Goal: Task Accomplishment & Management: Use online tool/utility

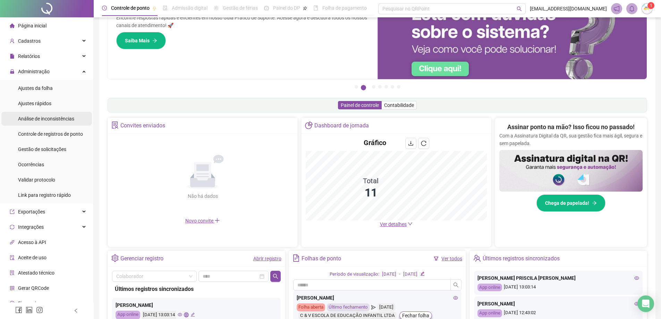
scroll to position [36, 0]
click at [51, 83] on div "Ajustes da folha" at bounding box center [35, 88] width 35 height 14
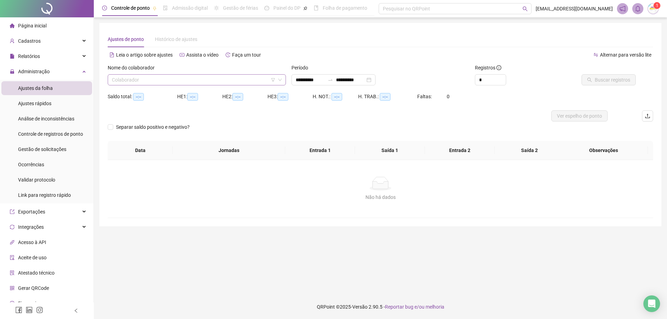
click at [176, 78] on input "search" at bounding box center [194, 80] width 164 height 10
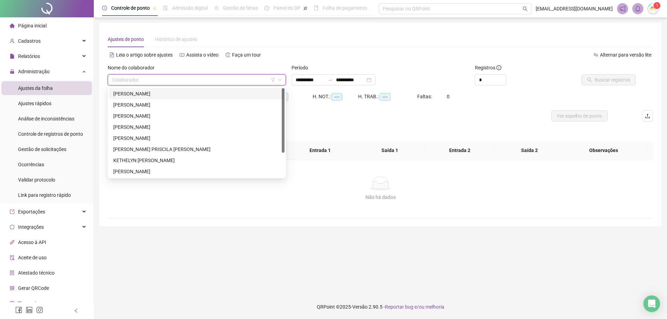
type input "**********"
click at [180, 91] on div "[PERSON_NAME]" at bounding box center [196, 94] width 167 height 8
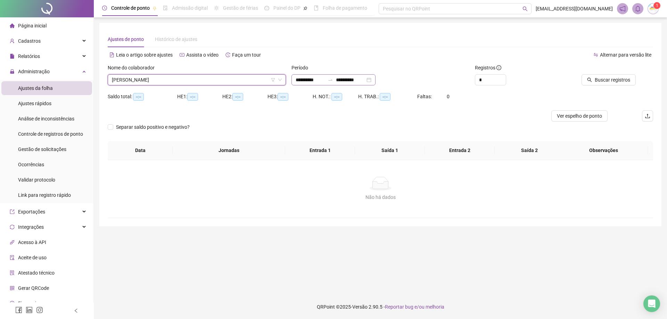
click at [375, 80] on div "**********" at bounding box center [333, 79] width 84 height 11
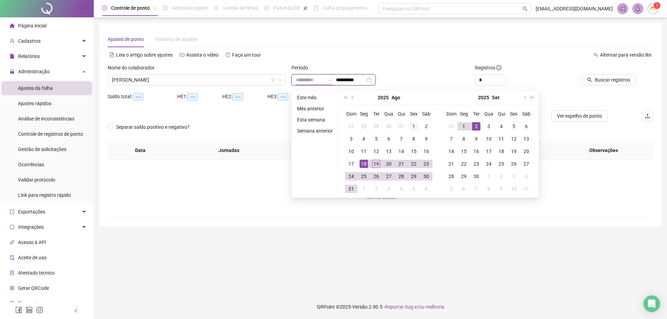
type input "**********"
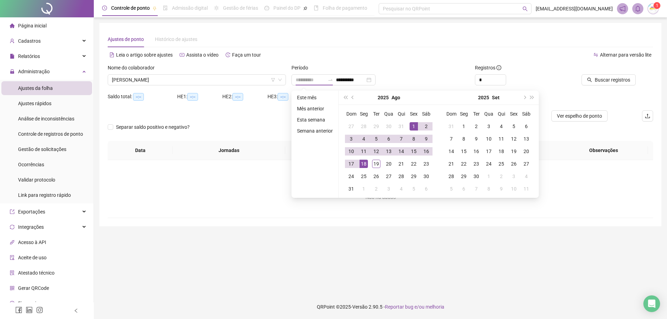
click at [412, 124] on div "1" at bounding box center [413, 126] width 8 height 8
type input "**********"
click at [349, 191] on div "31" at bounding box center [351, 189] width 8 height 8
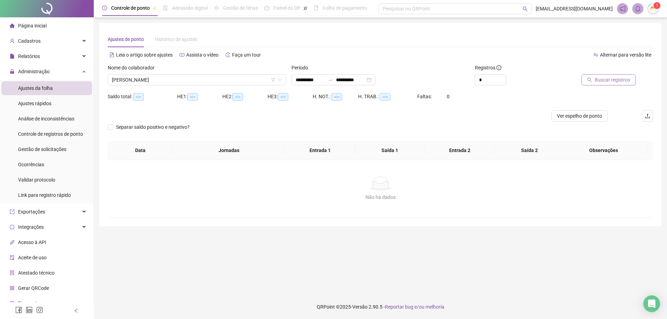
click at [613, 81] on span "Buscar registros" at bounding box center [611, 80] width 35 height 8
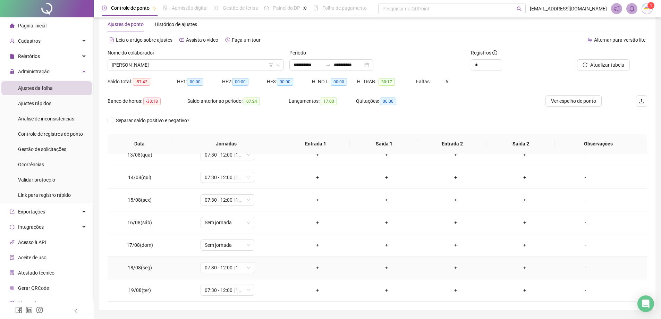
scroll to position [36, 0]
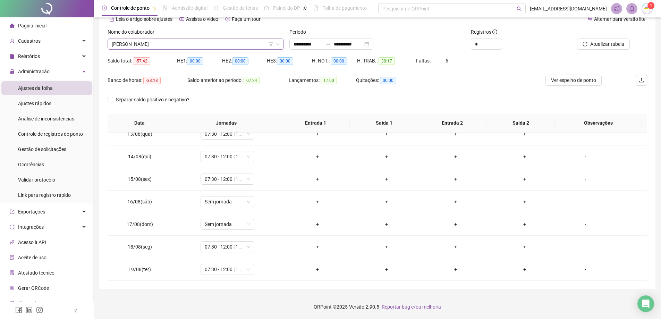
click at [209, 41] on span "[PERSON_NAME]" at bounding box center [196, 44] width 168 height 10
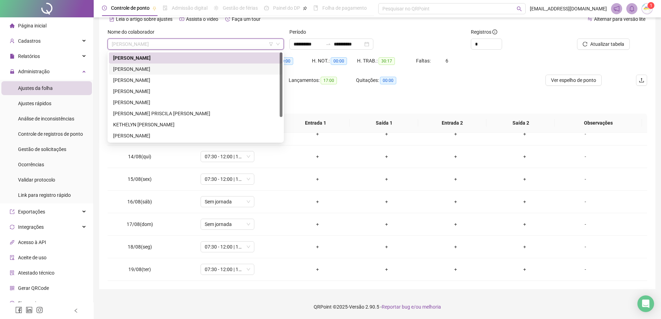
drag, startPoint x: 175, startPoint y: 67, endPoint x: 194, endPoint y: 68, distance: 19.1
click at [175, 67] on div "[PERSON_NAME]" at bounding box center [195, 69] width 165 height 8
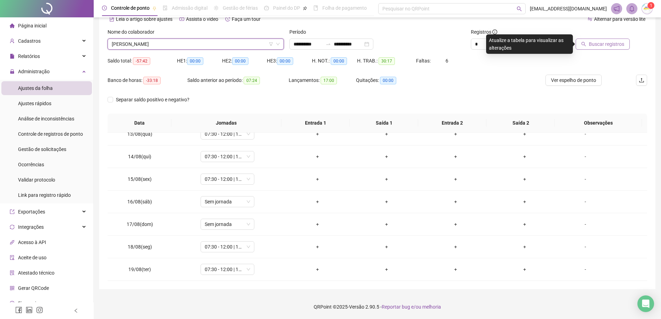
click at [604, 42] on span "Buscar registros" at bounding box center [606, 44] width 35 height 8
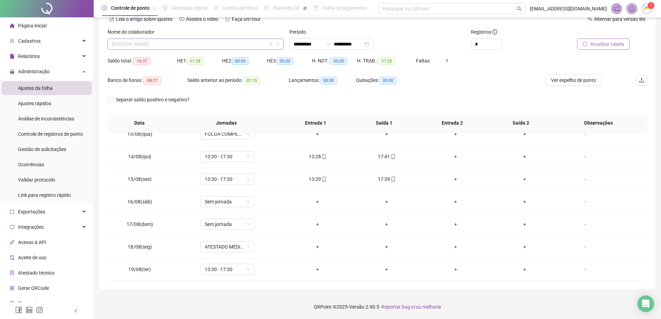
click at [180, 47] on span "[PERSON_NAME]" at bounding box center [196, 44] width 168 height 10
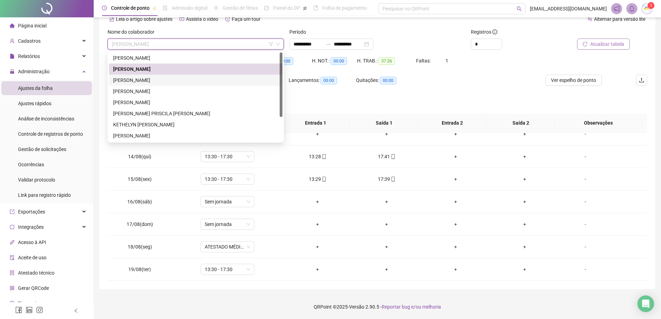
click at [168, 80] on div "[PERSON_NAME]" at bounding box center [195, 80] width 165 height 8
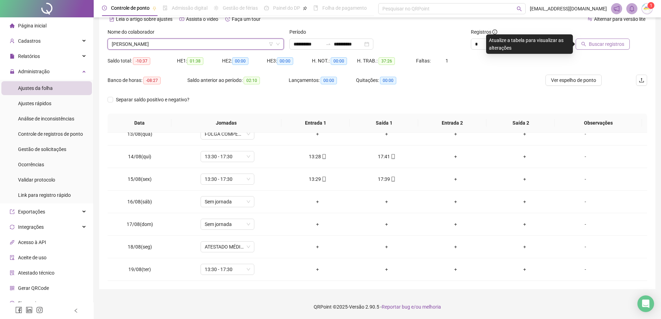
click at [585, 47] on button "Buscar registros" at bounding box center [603, 44] width 54 height 11
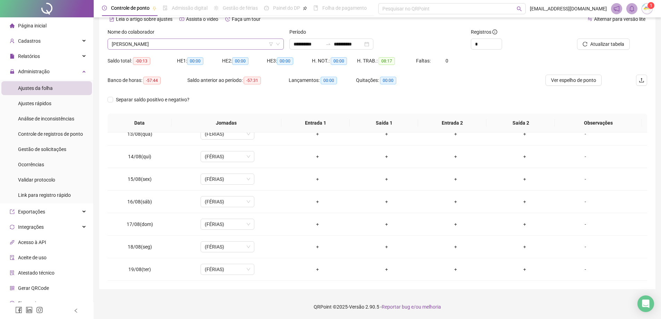
click at [229, 44] on span "[PERSON_NAME]" at bounding box center [196, 44] width 168 height 10
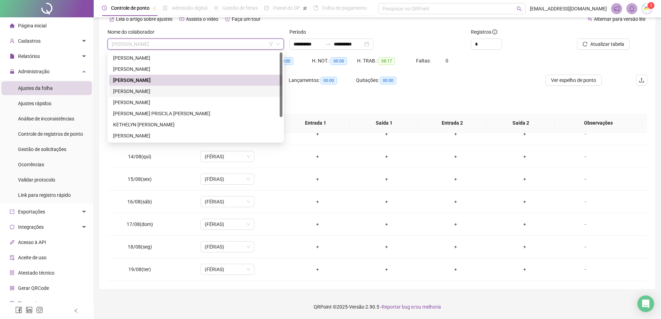
click at [201, 92] on div "[PERSON_NAME]" at bounding box center [195, 91] width 165 height 8
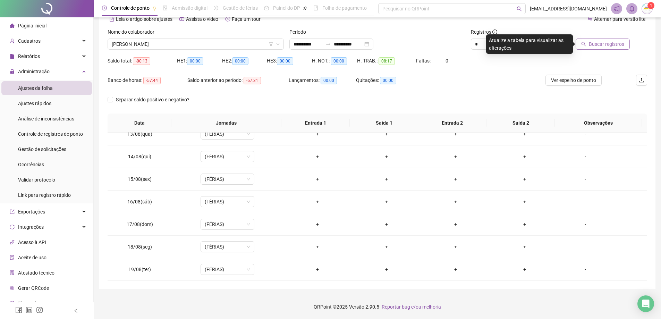
click at [591, 42] on span "Buscar registros" at bounding box center [606, 44] width 35 height 8
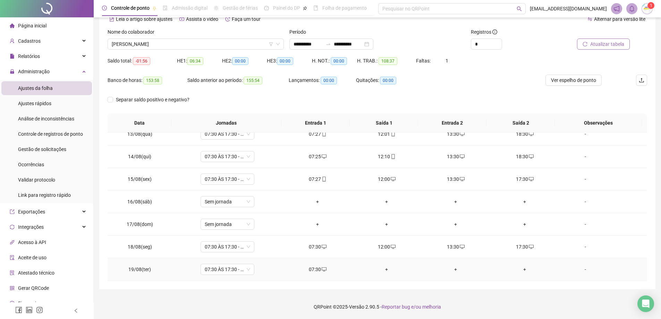
click at [384, 269] on div "+" at bounding box center [387, 270] width 58 height 8
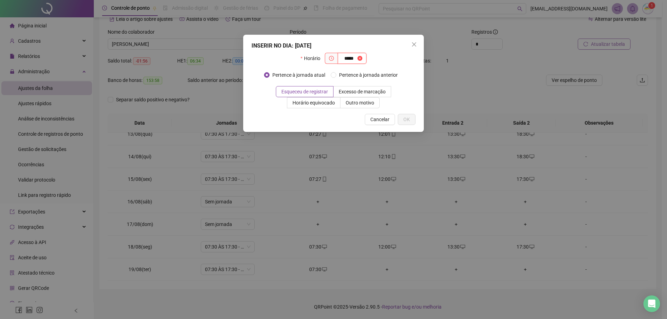
type input "*****"
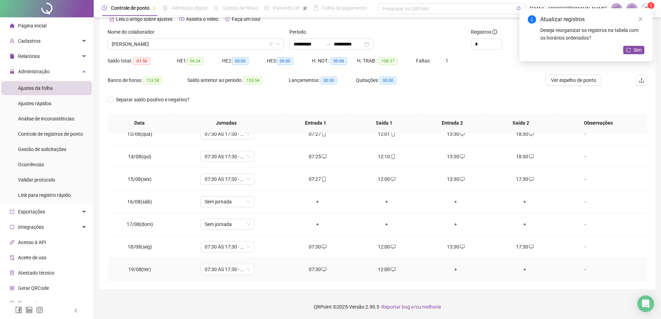
click at [448, 270] on div "+" at bounding box center [456, 270] width 58 height 8
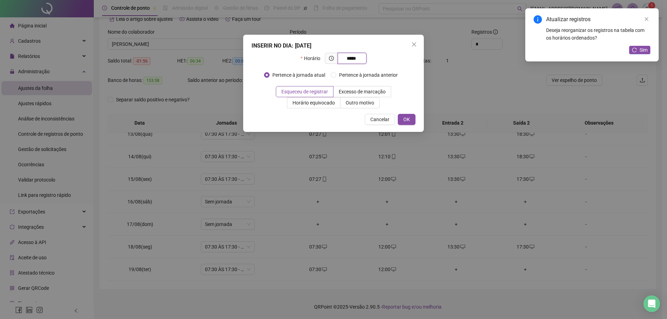
type input "*****"
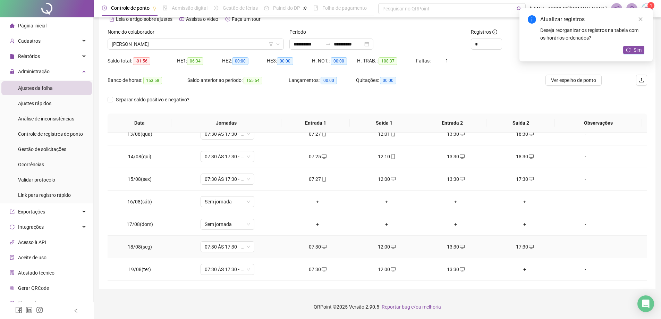
click at [529, 247] on icon "desktop" at bounding box center [531, 246] width 5 height 5
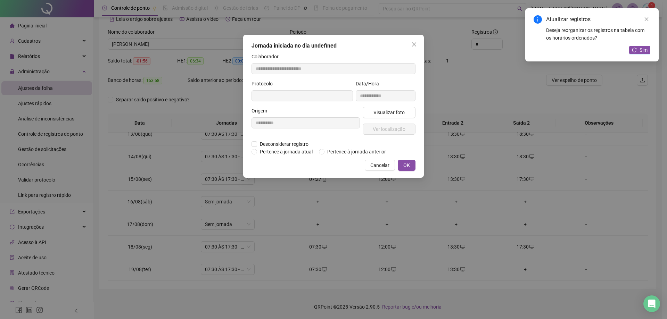
type input "**********"
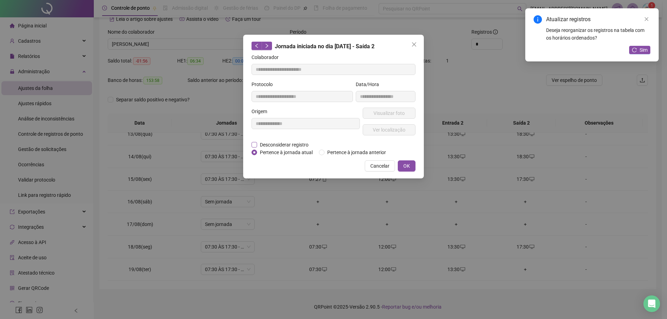
click at [294, 145] on span "Desconsiderar registro" at bounding box center [284, 145] width 54 height 8
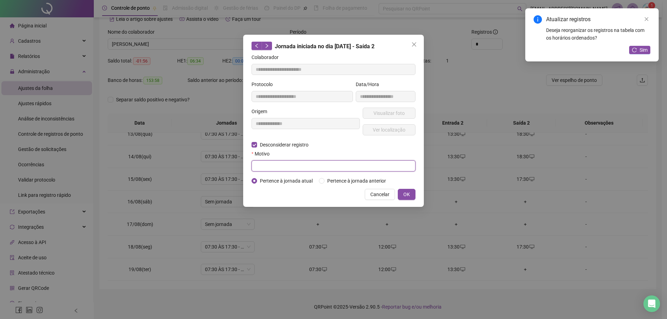
click at [264, 166] on input "text" at bounding box center [333, 165] width 164 height 11
type input "****"
click at [401, 192] on button "OK" at bounding box center [407, 194] width 18 height 11
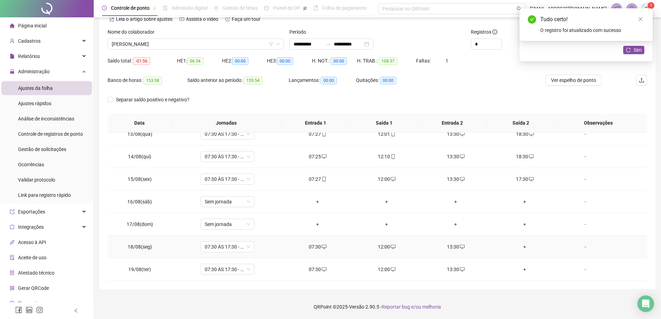
click at [518, 247] on div "+" at bounding box center [525, 247] width 58 height 8
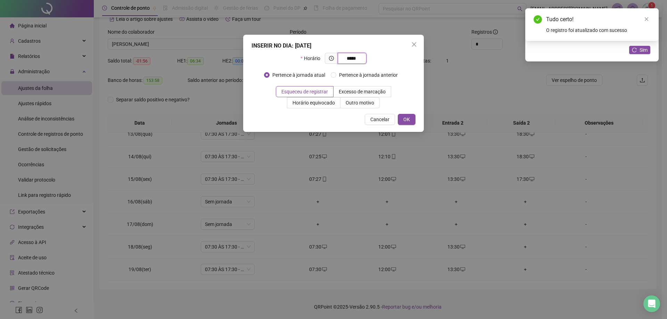
type input "*****"
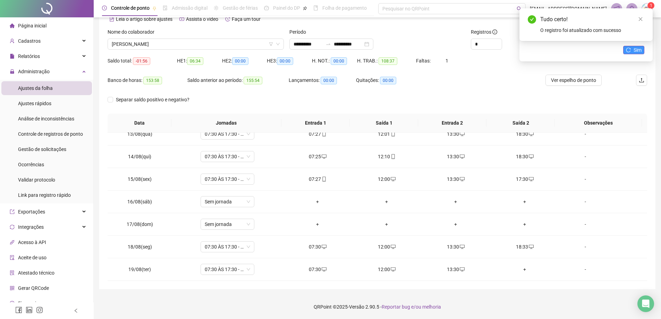
click at [639, 49] on span "Sim" at bounding box center [638, 50] width 8 height 8
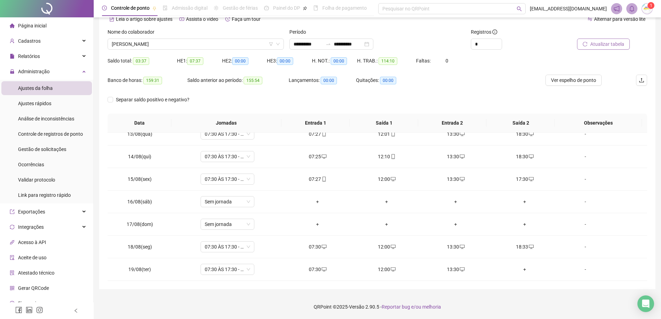
click at [623, 44] on span "Atualizar tabela" at bounding box center [608, 44] width 34 height 8
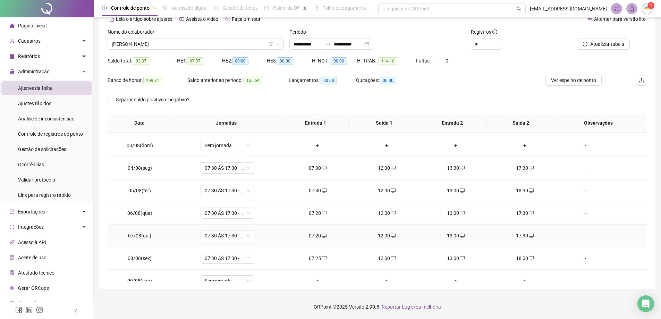
scroll to position [0, 0]
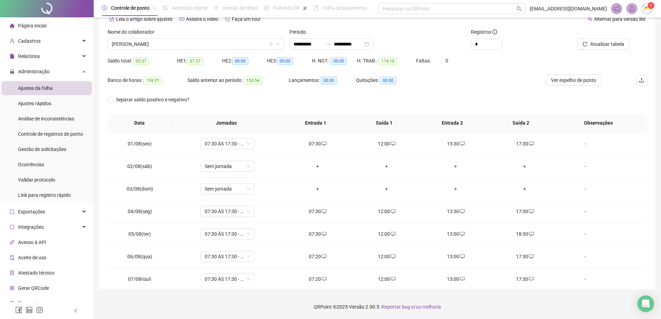
click at [145, 52] on div "Nome do colaborador [PERSON_NAME]" at bounding box center [196, 41] width 182 height 27
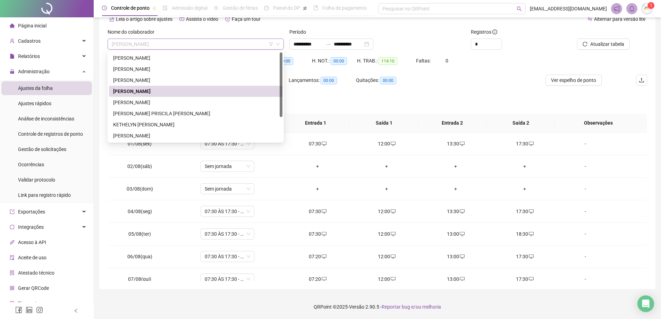
click at [144, 48] on span "[PERSON_NAME]" at bounding box center [196, 44] width 168 height 10
click at [170, 103] on div "[PERSON_NAME]" at bounding box center [195, 103] width 165 height 8
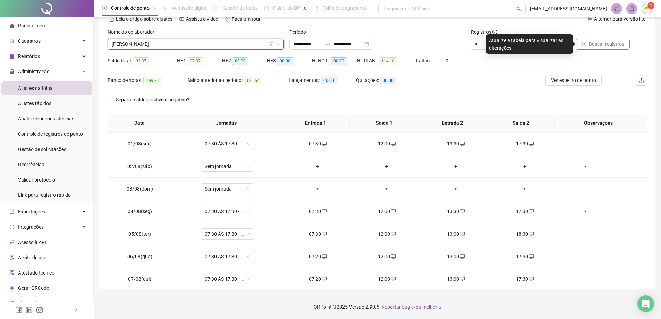
click at [622, 43] on span "Buscar registros" at bounding box center [606, 44] width 35 height 8
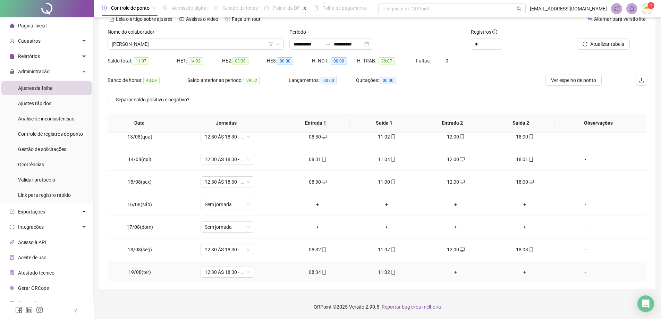
scroll to position [281, 0]
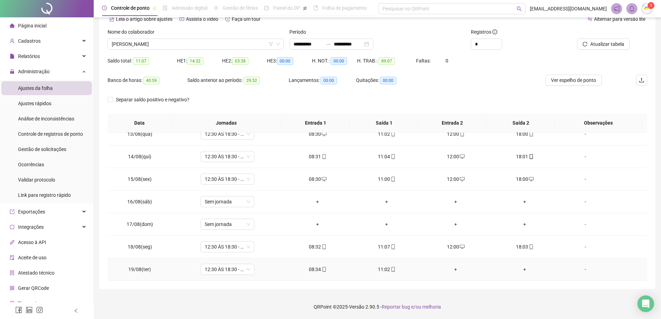
click at [449, 267] on div "+" at bounding box center [456, 270] width 58 height 8
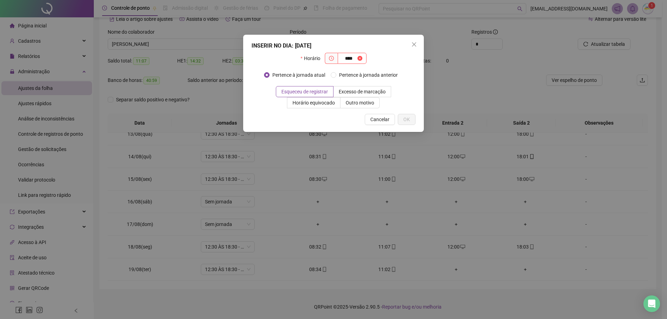
type input "****"
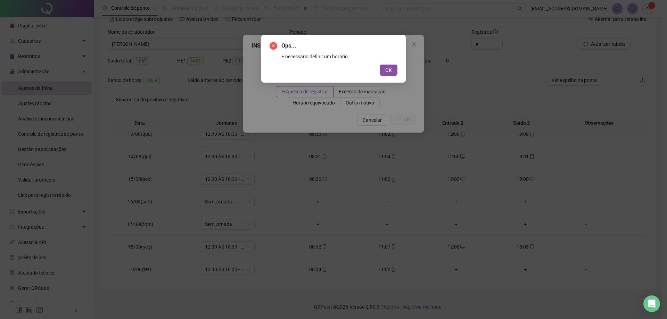
click at [380, 65] on button "OK" at bounding box center [389, 70] width 18 height 11
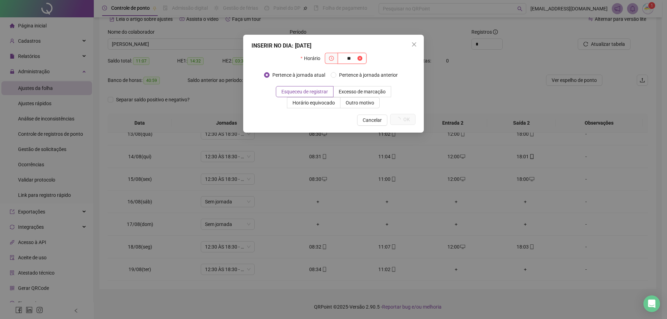
type input "*"
type input "*****"
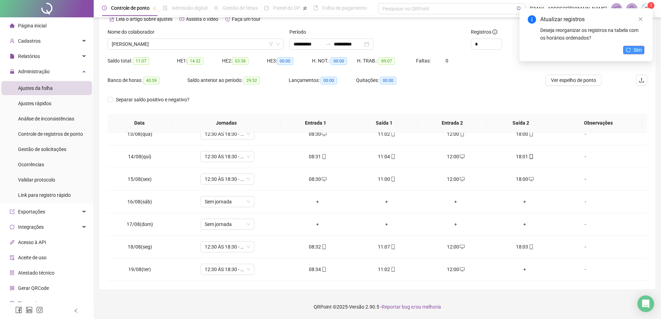
click at [628, 53] on button "Sim" at bounding box center [634, 50] width 21 height 8
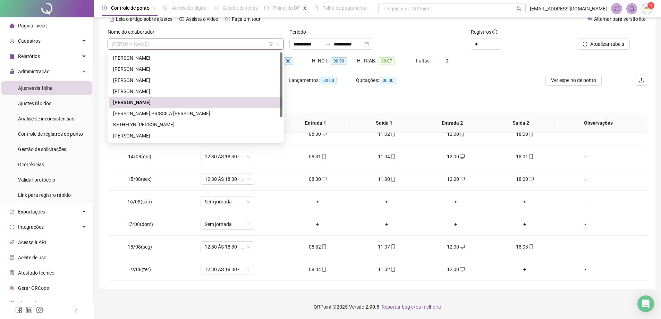
click at [234, 45] on span "[PERSON_NAME]" at bounding box center [196, 44] width 168 height 10
click at [177, 113] on div "[PERSON_NAME] PRISCILA [PERSON_NAME]" at bounding box center [195, 114] width 165 height 8
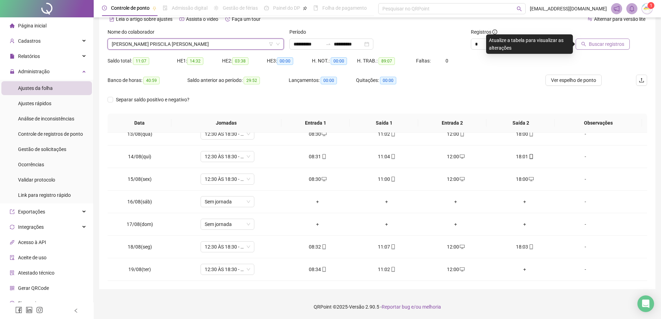
click at [585, 49] on button "Buscar registros" at bounding box center [603, 44] width 54 height 11
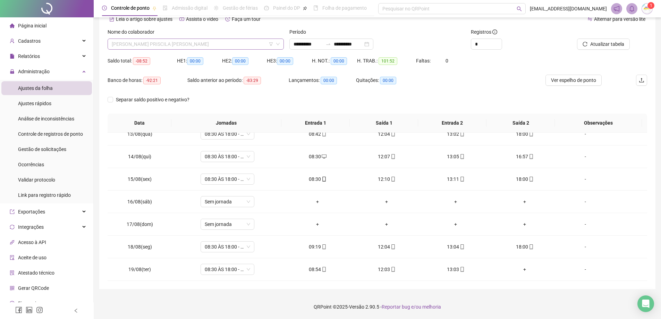
click at [208, 48] on span "[PERSON_NAME] PRISCILA [PERSON_NAME]" at bounding box center [196, 44] width 168 height 10
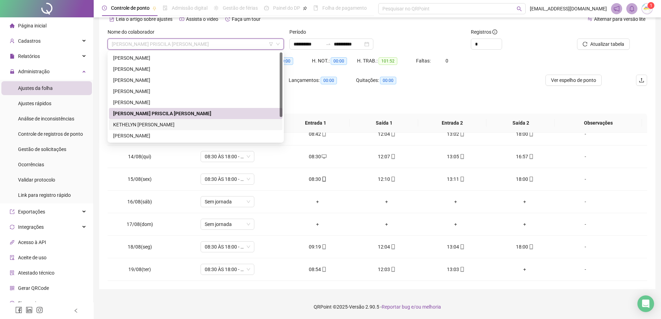
click at [206, 124] on div "KETHELYN [PERSON_NAME]" at bounding box center [195, 125] width 165 height 8
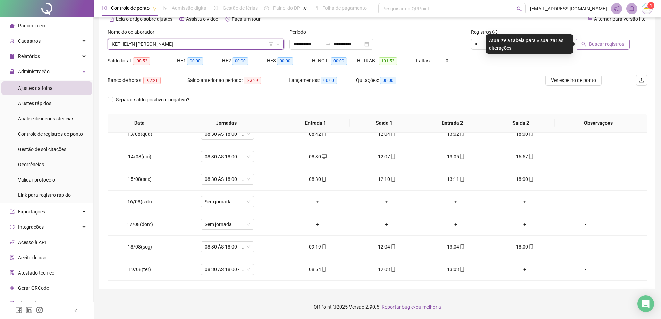
drag, startPoint x: 619, startPoint y: 39, endPoint x: 616, endPoint y: 43, distance: 5.5
click at [619, 39] on button "Buscar registros" at bounding box center [603, 44] width 54 height 11
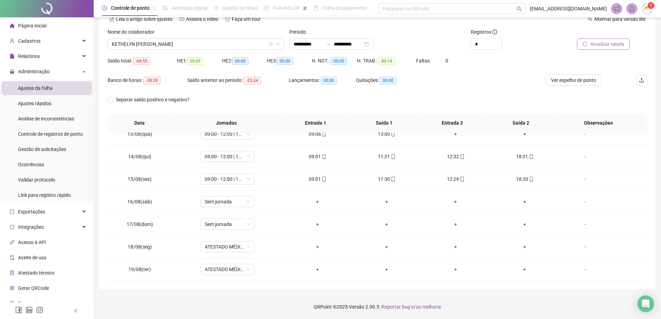
click at [230, 37] on div "Nome do colaborador" at bounding box center [196, 33] width 176 height 10
click at [231, 45] on span "KETHELYN [PERSON_NAME]" at bounding box center [196, 44] width 168 height 10
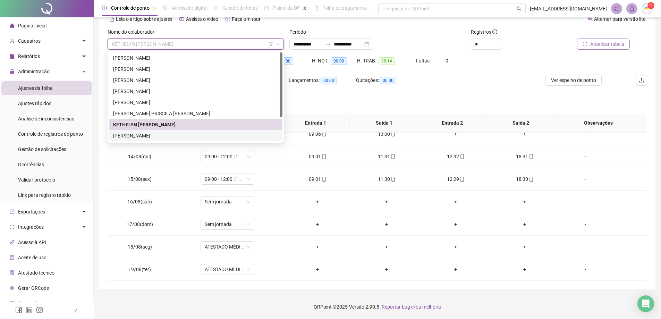
click at [172, 135] on div "[PERSON_NAME]" at bounding box center [195, 136] width 165 height 8
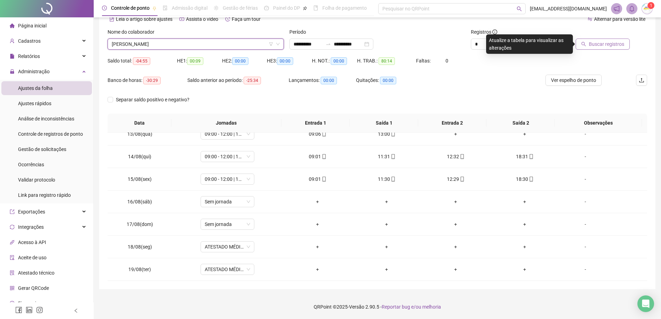
click at [615, 42] on span "Buscar registros" at bounding box center [606, 44] width 35 height 8
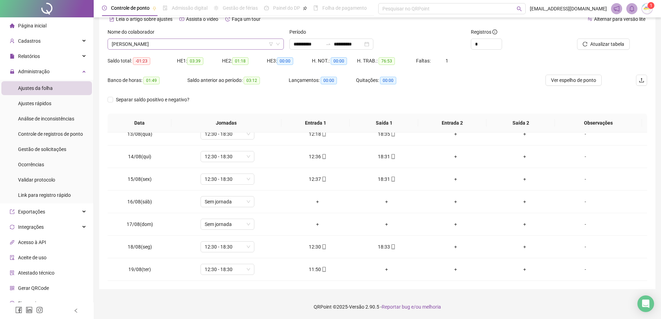
click at [165, 45] on span "[PERSON_NAME]" at bounding box center [196, 44] width 168 height 10
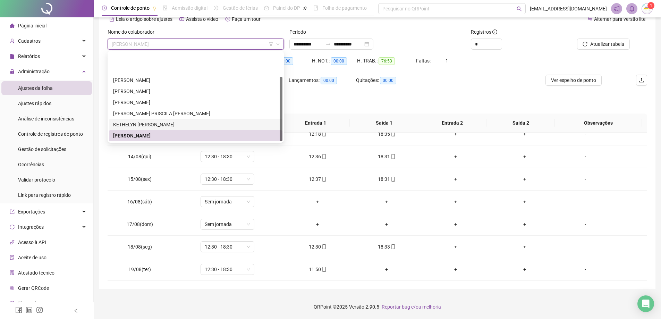
scroll to position [33, 0]
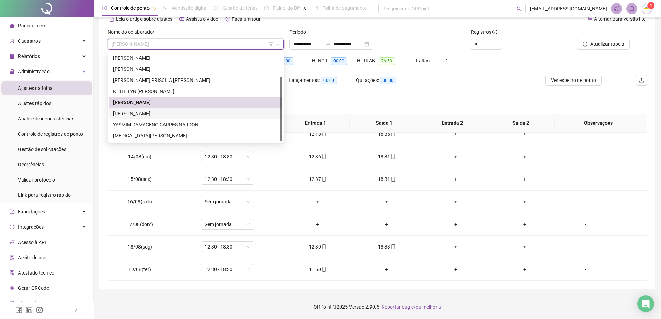
click at [163, 117] on div "[PERSON_NAME]" at bounding box center [196, 113] width 174 height 11
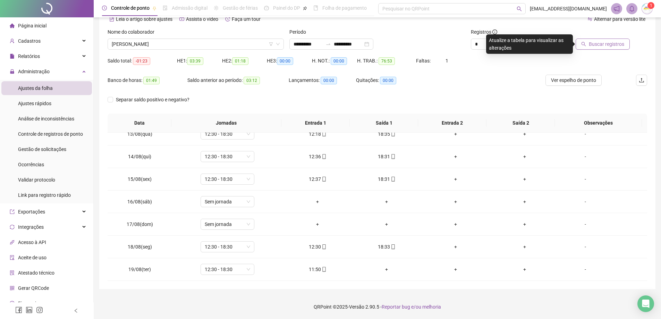
click at [607, 43] on span "Buscar registros" at bounding box center [606, 44] width 35 height 8
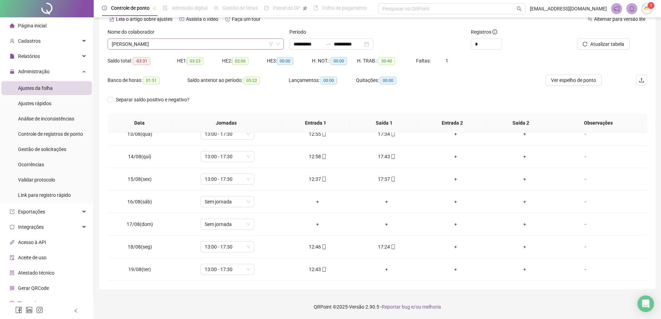
click at [145, 45] on span "[PERSON_NAME]" at bounding box center [196, 44] width 168 height 10
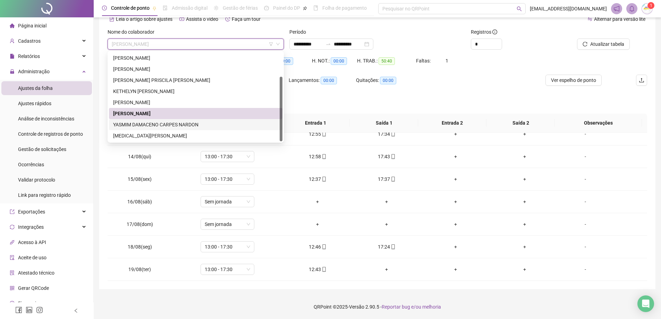
click at [145, 129] on div "YASMIM DAMACENO CARPES NARDON" at bounding box center [196, 124] width 174 height 11
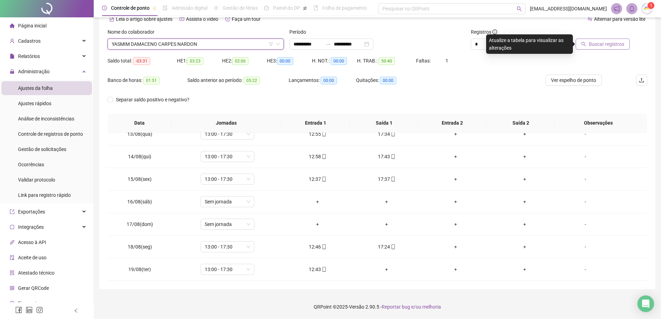
click at [596, 47] on span "Buscar registros" at bounding box center [606, 44] width 35 height 8
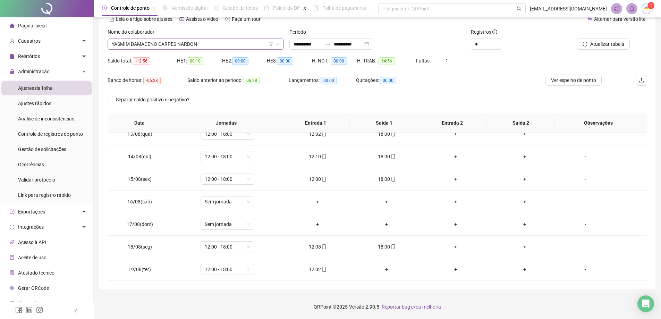
click at [207, 40] on span "YASMIM DAMACENO CARPES NARDON" at bounding box center [196, 44] width 168 height 10
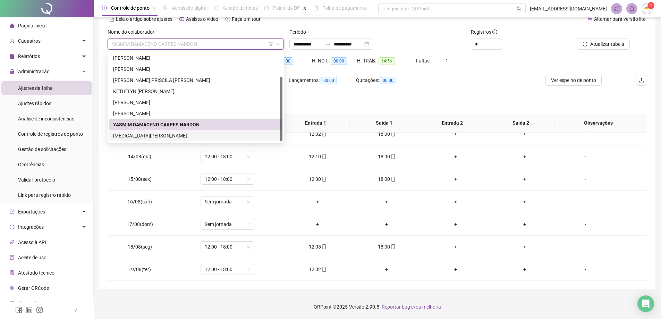
drag, startPoint x: 140, startPoint y: 137, endPoint x: 144, endPoint y: 137, distance: 4.2
click at [140, 137] on div "[MEDICAL_DATA][PERSON_NAME]" at bounding box center [195, 136] width 165 height 8
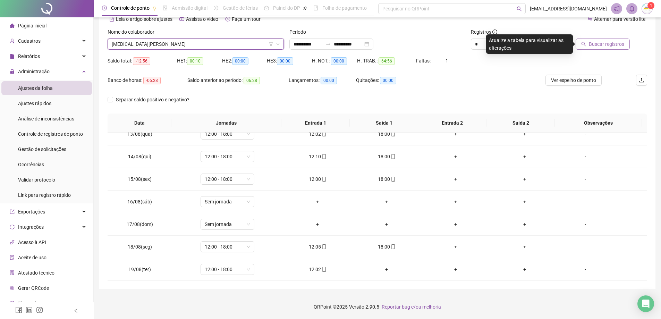
click at [614, 44] on span "Buscar registros" at bounding box center [606, 44] width 35 height 8
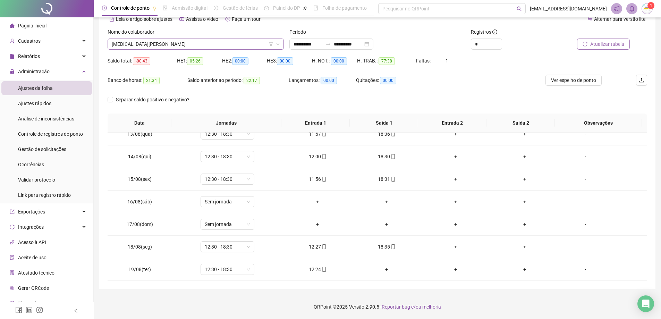
click at [183, 49] on div "[MEDICAL_DATA][PERSON_NAME]" at bounding box center [196, 44] width 176 height 11
click at [32, 23] on span "Página inicial" at bounding box center [32, 26] width 28 height 6
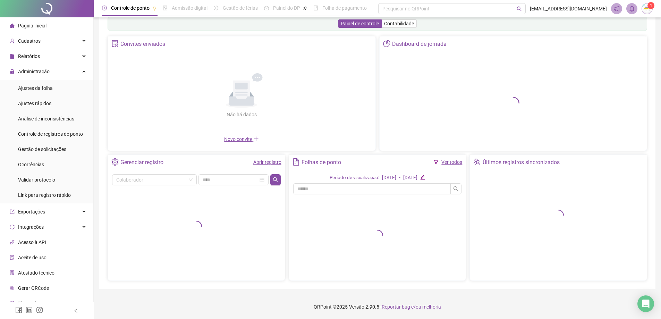
scroll to position [16, 0]
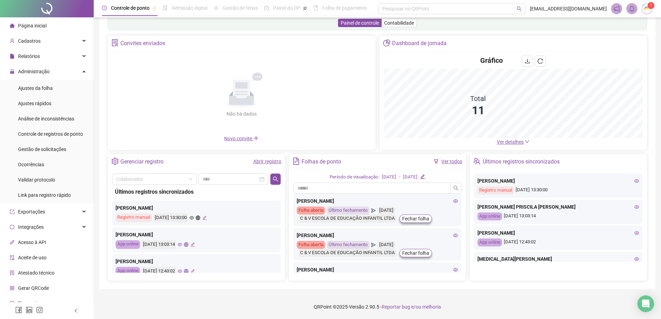
click at [509, 143] on span "Ver detalhes" at bounding box center [510, 142] width 27 height 6
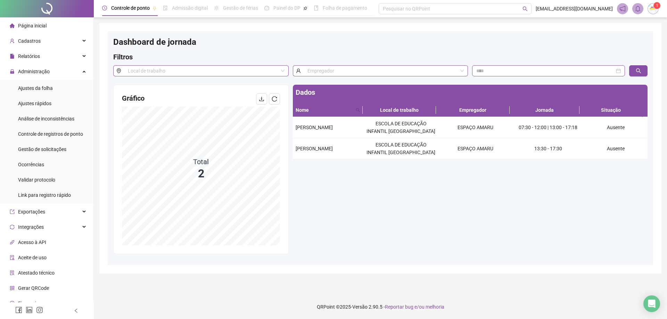
click at [36, 28] on span "Página inicial" at bounding box center [32, 26] width 28 height 6
